Goal: Find contact information: Find contact information

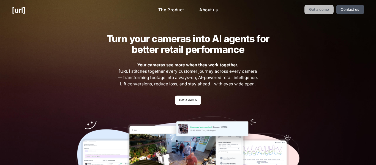
click at [317, 10] on link "Get a demo" at bounding box center [319, 10] width 29 height 10
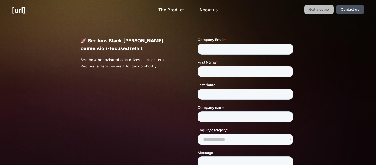
scroll to position [166, 0]
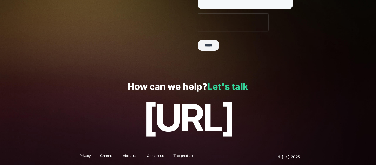
click at [225, 89] on link "Let's talk" at bounding box center [228, 86] width 41 height 11
